Goal: Navigation & Orientation: Find specific page/section

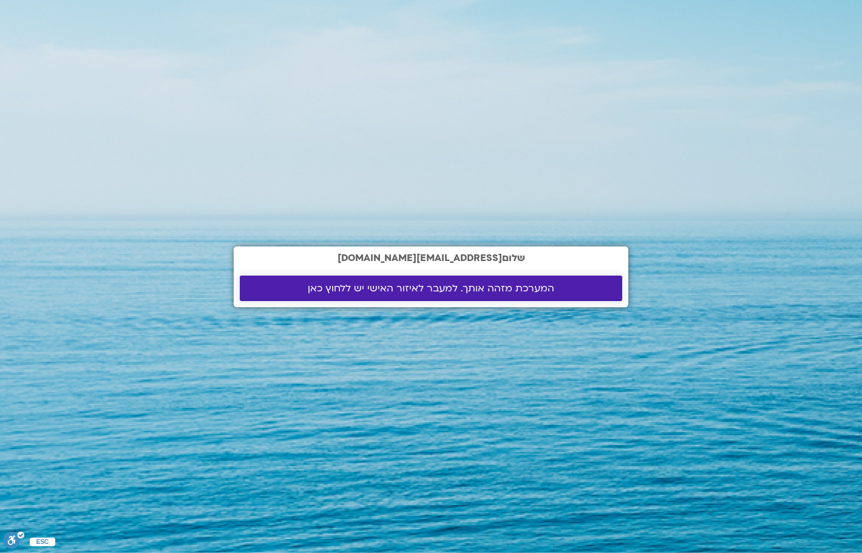
click at [340, 283] on span "המערכת מזהה אותך. למעבר לאיזור האישי יש ללחוץ כאן" at bounding box center [431, 288] width 246 height 11
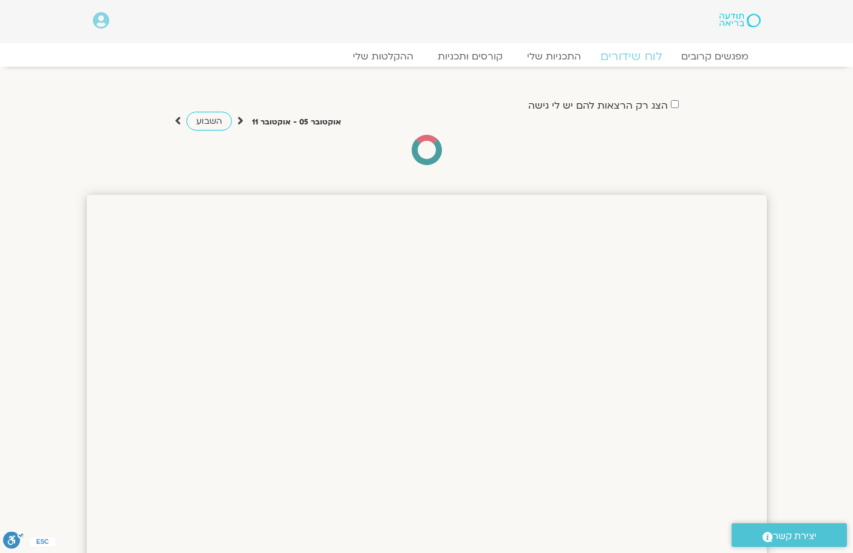
click at [637, 55] on link "לוח שידורים" at bounding box center [630, 56] width 91 height 15
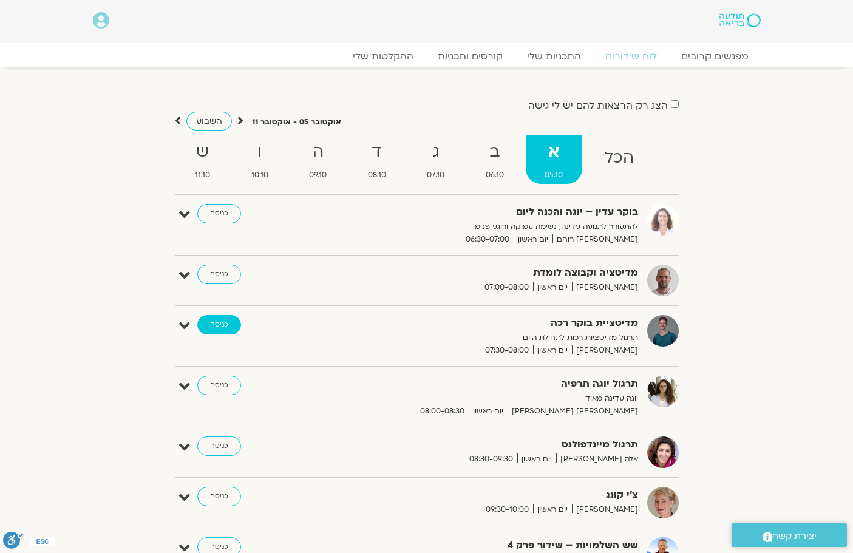
click at [229, 319] on link "כניסה" at bounding box center [219, 324] width 44 height 19
click at [208, 325] on link "כניסה" at bounding box center [219, 324] width 44 height 19
click at [184, 324] on icon at bounding box center [184, 325] width 11 height 17
